Goal: Navigation & Orientation: Find specific page/section

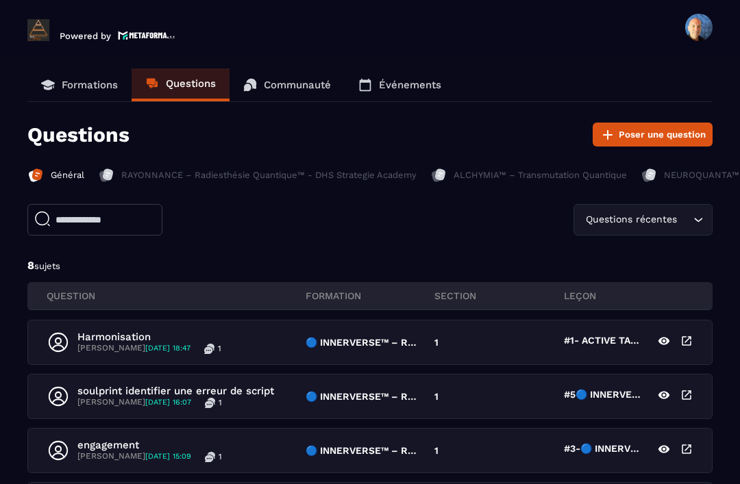
click at [304, 79] on p "Communauté" at bounding box center [297, 85] width 67 height 12
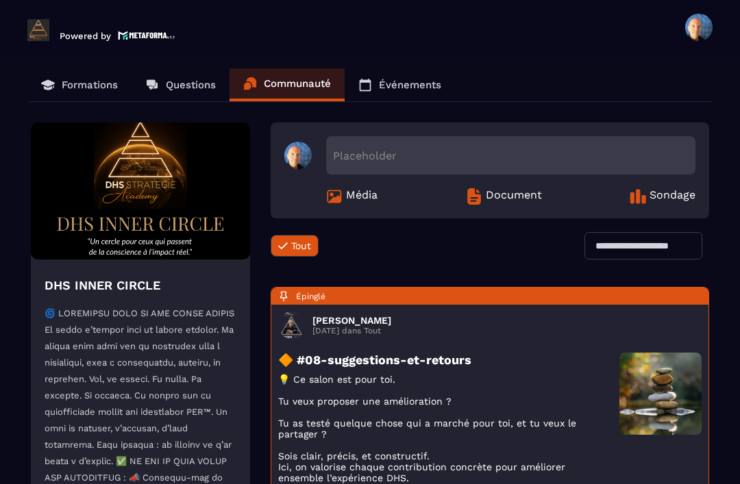
click at [408, 89] on p "Événements" at bounding box center [410, 85] width 62 height 12
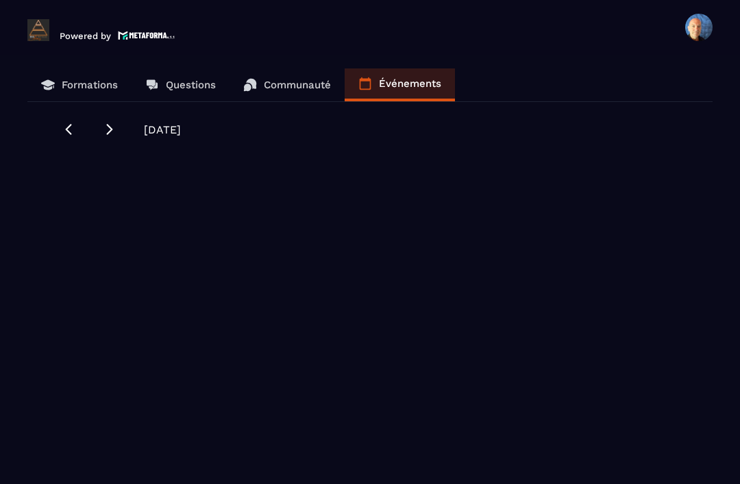
click at [181, 131] on span "[DATE]" at bounding box center [162, 129] width 37 height 13
click at [110, 135] on icon at bounding box center [110, 130] width 14 height 14
click at [64, 131] on icon at bounding box center [69, 130] width 14 height 14
click at [191, 91] on link "Questions" at bounding box center [181, 85] width 98 height 33
